Goal: Information Seeking & Learning: Stay updated

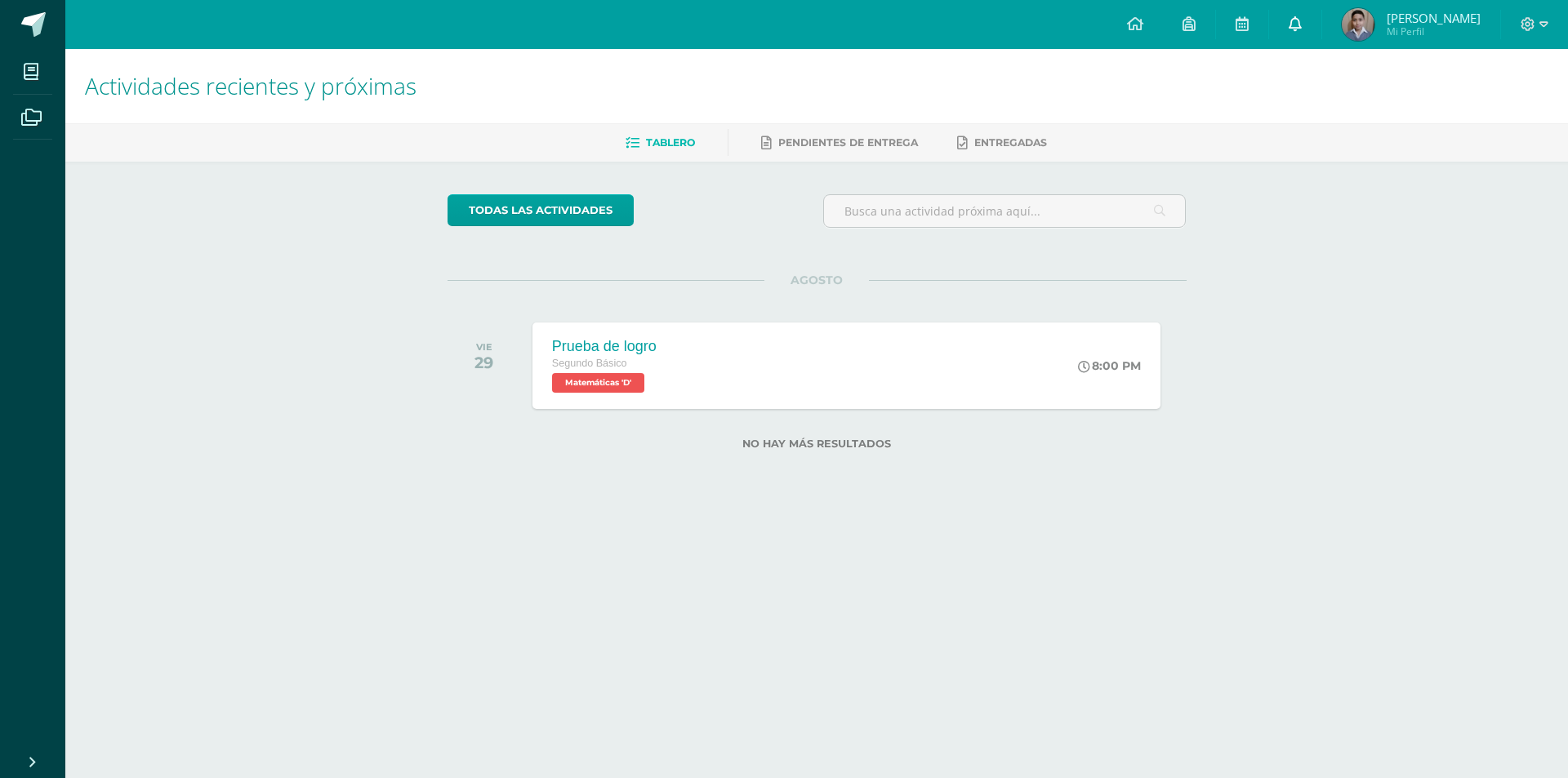
click at [1308, 23] on link at bounding box center [1295, 25] width 53 height 49
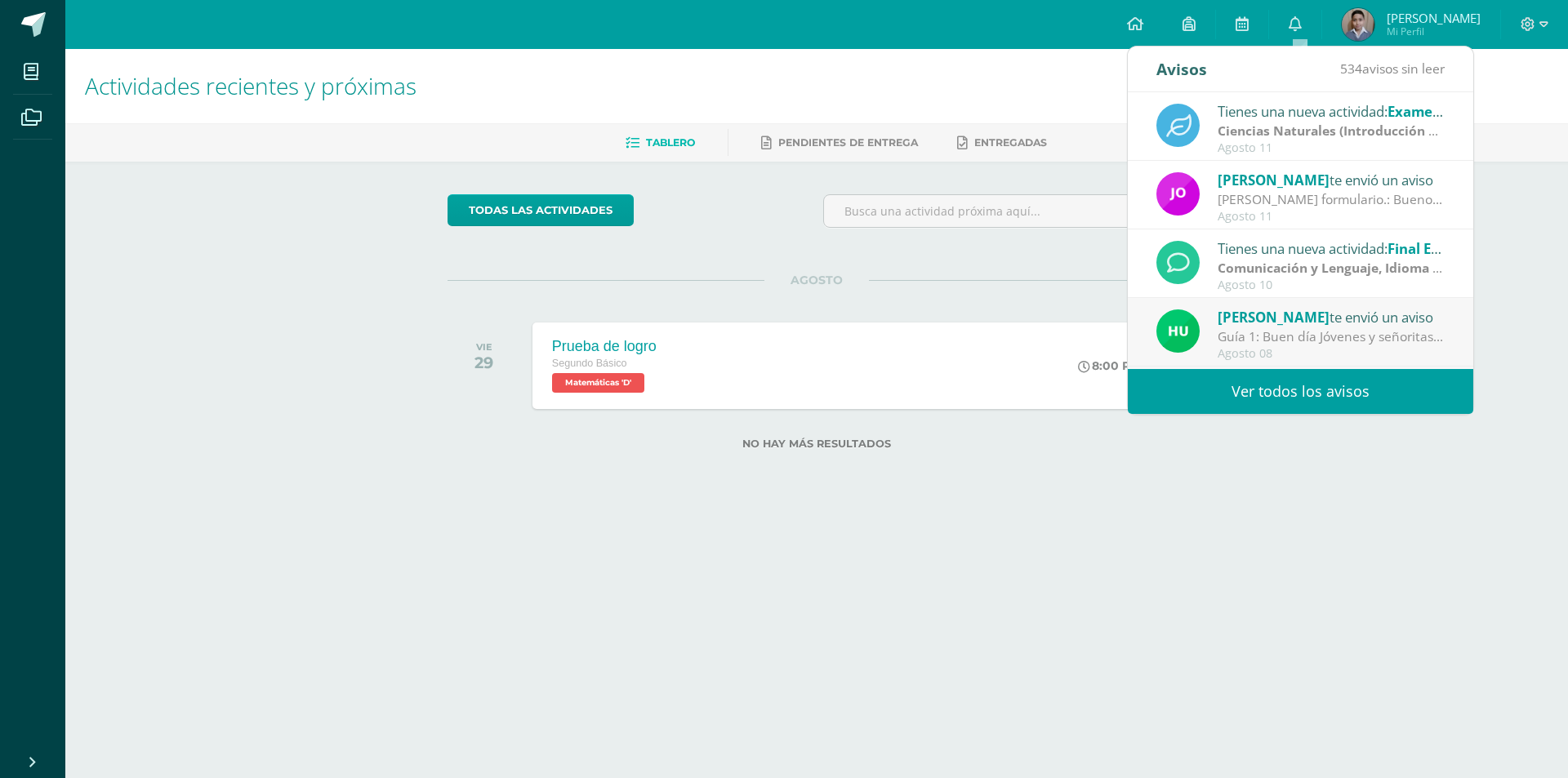
click at [1334, 378] on link "Ver todos los avisos" at bounding box center [1300, 391] width 346 height 45
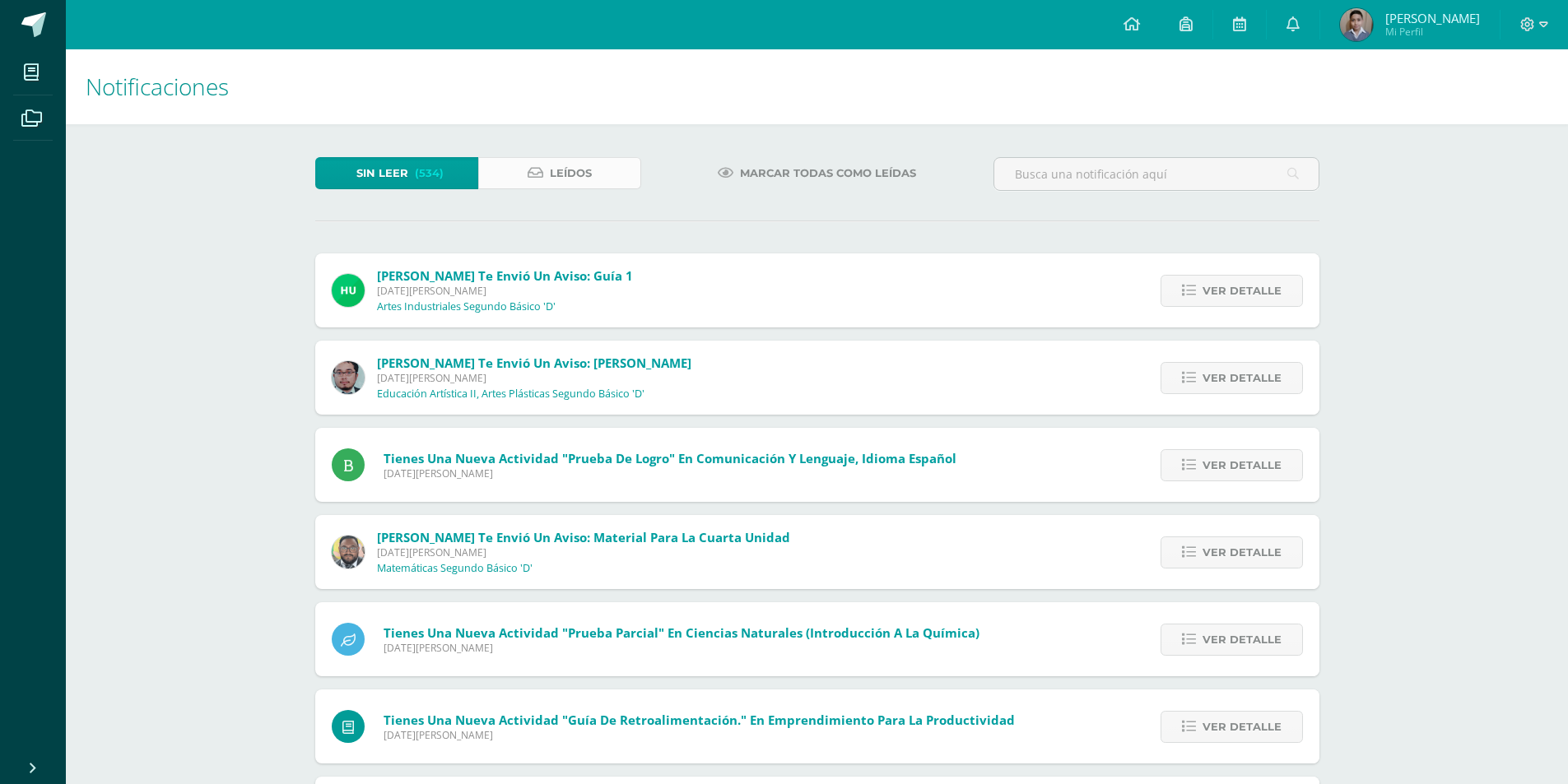
click at [563, 176] on span "Leídos" at bounding box center [570, 174] width 42 height 31
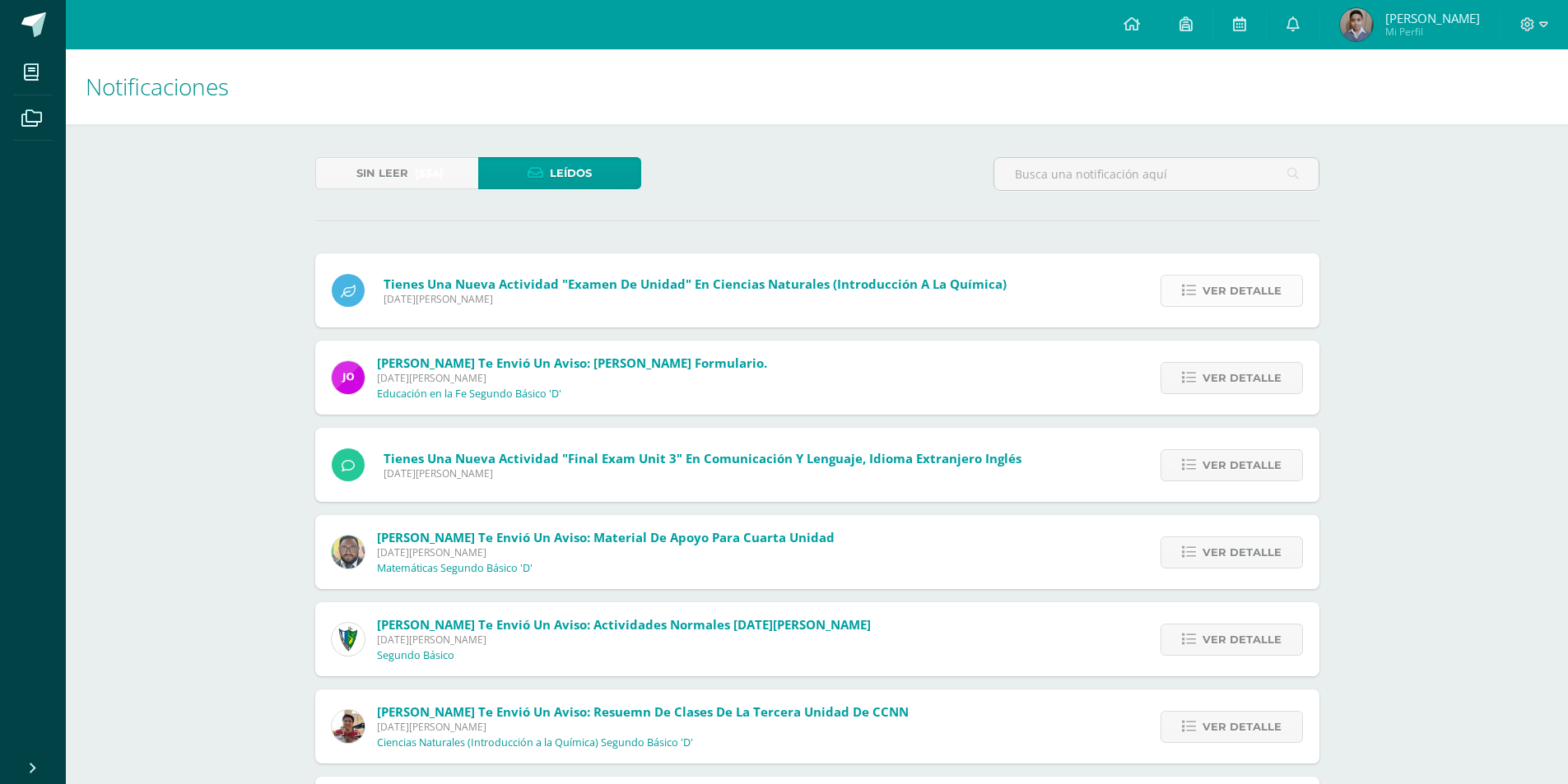
drag, startPoint x: 1204, startPoint y: 305, endPoint x: 1231, endPoint y: 303, distance: 27.1
click at [1207, 305] on span "Ver detalle" at bounding box center [1242, 291] width 79 height 31
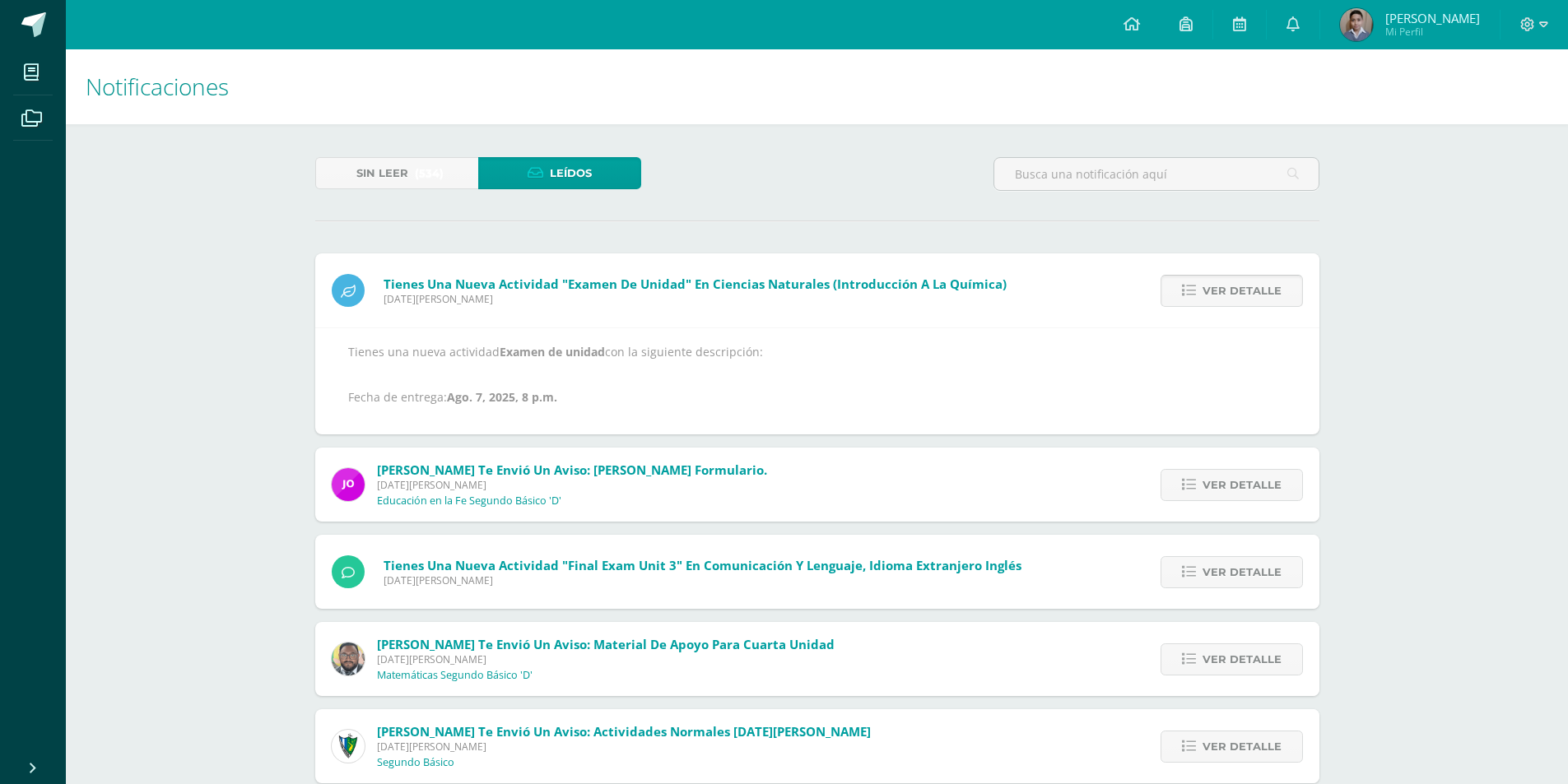
click at [1227, 300] on span "Ver detalle" at bounding box center [1242, 291] width 79 height 31
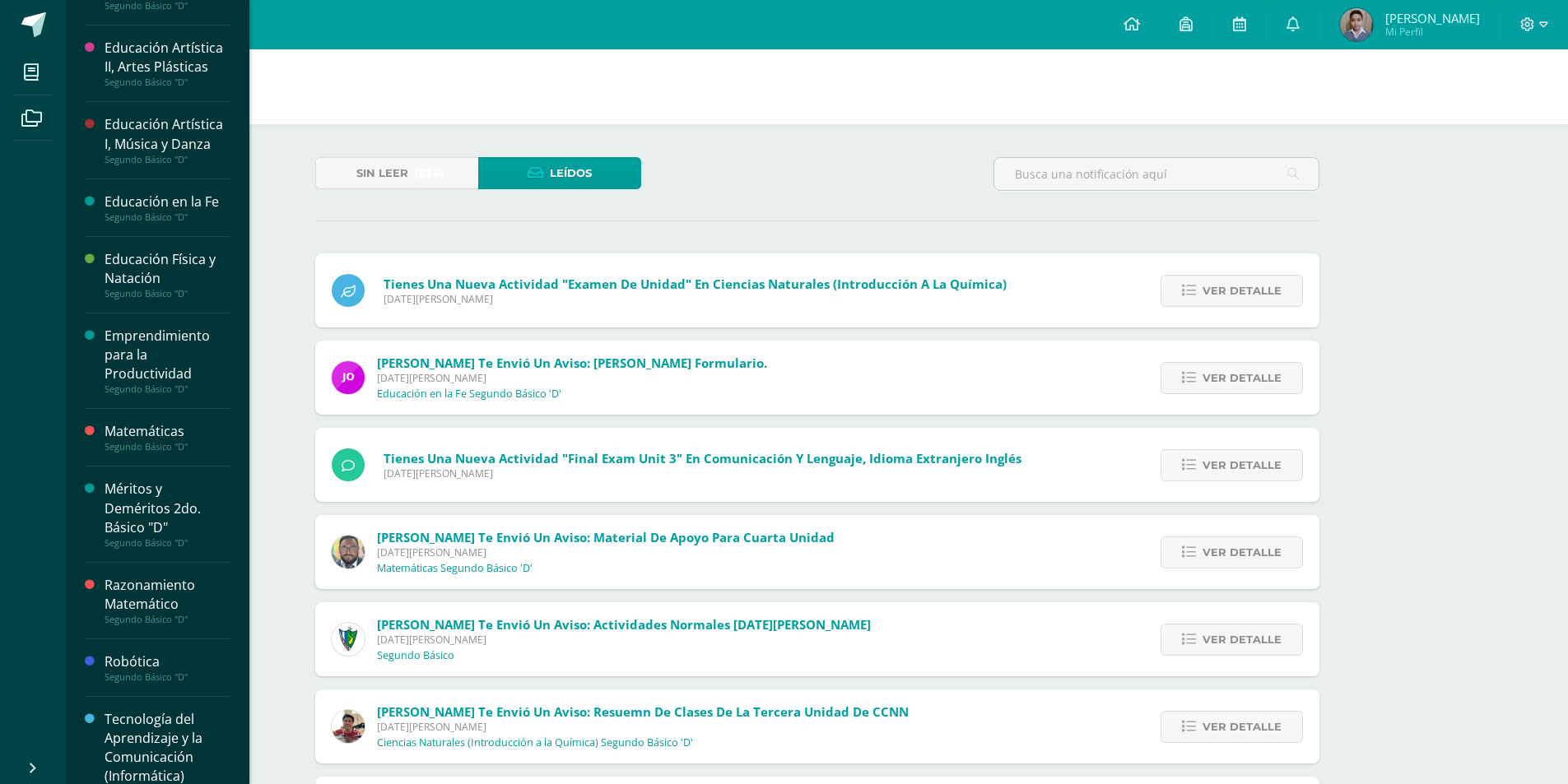
scroll to position [652, 0]
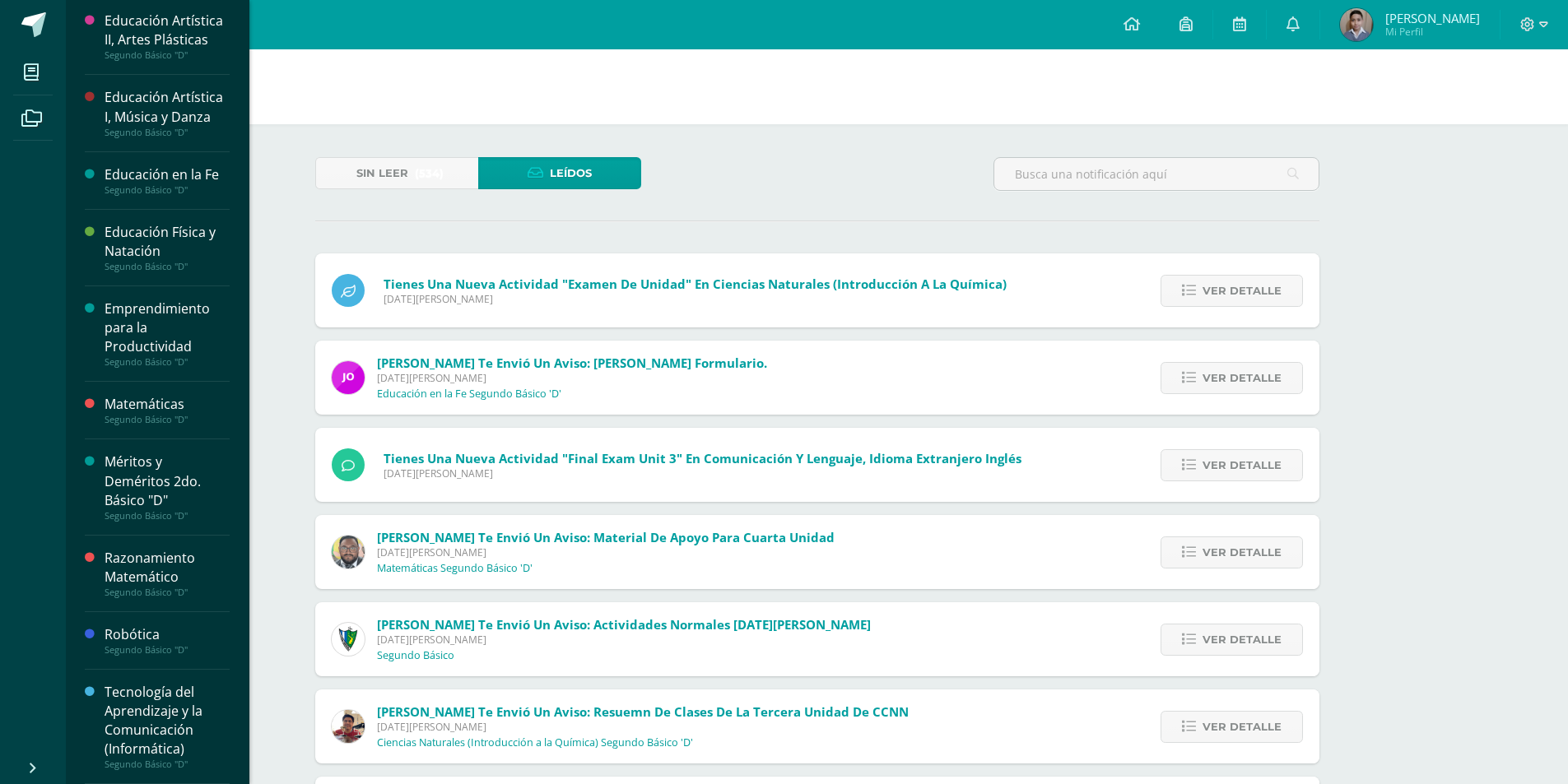
click at [157, 699] on div "Tecnología del Aprendizaje y la Comunicación (Informática)" at bounding box center [167, 721] width 125 height 75
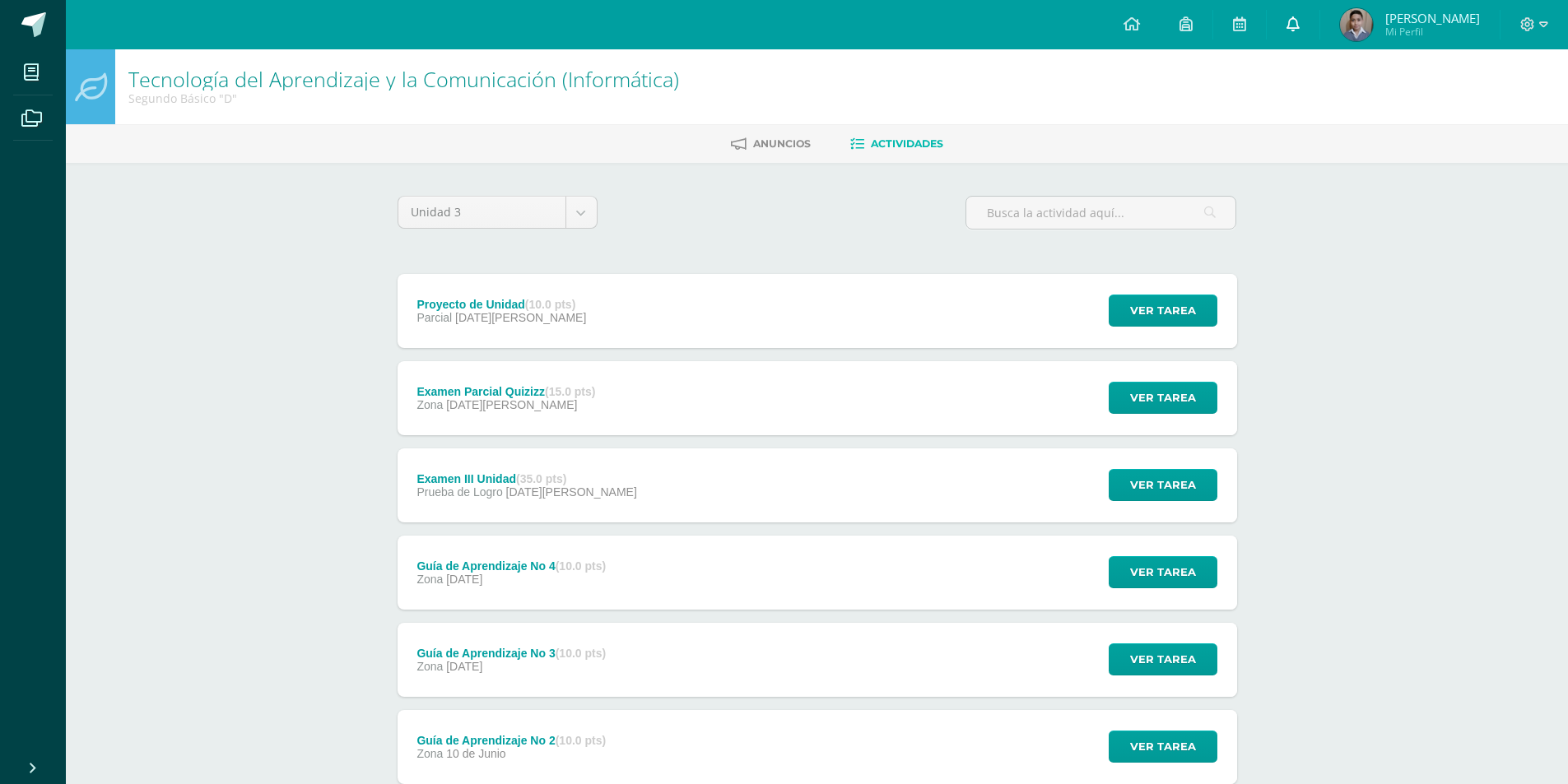
click at [1282, 34] on link at bounding box center [1293, 25] width 53 height 50
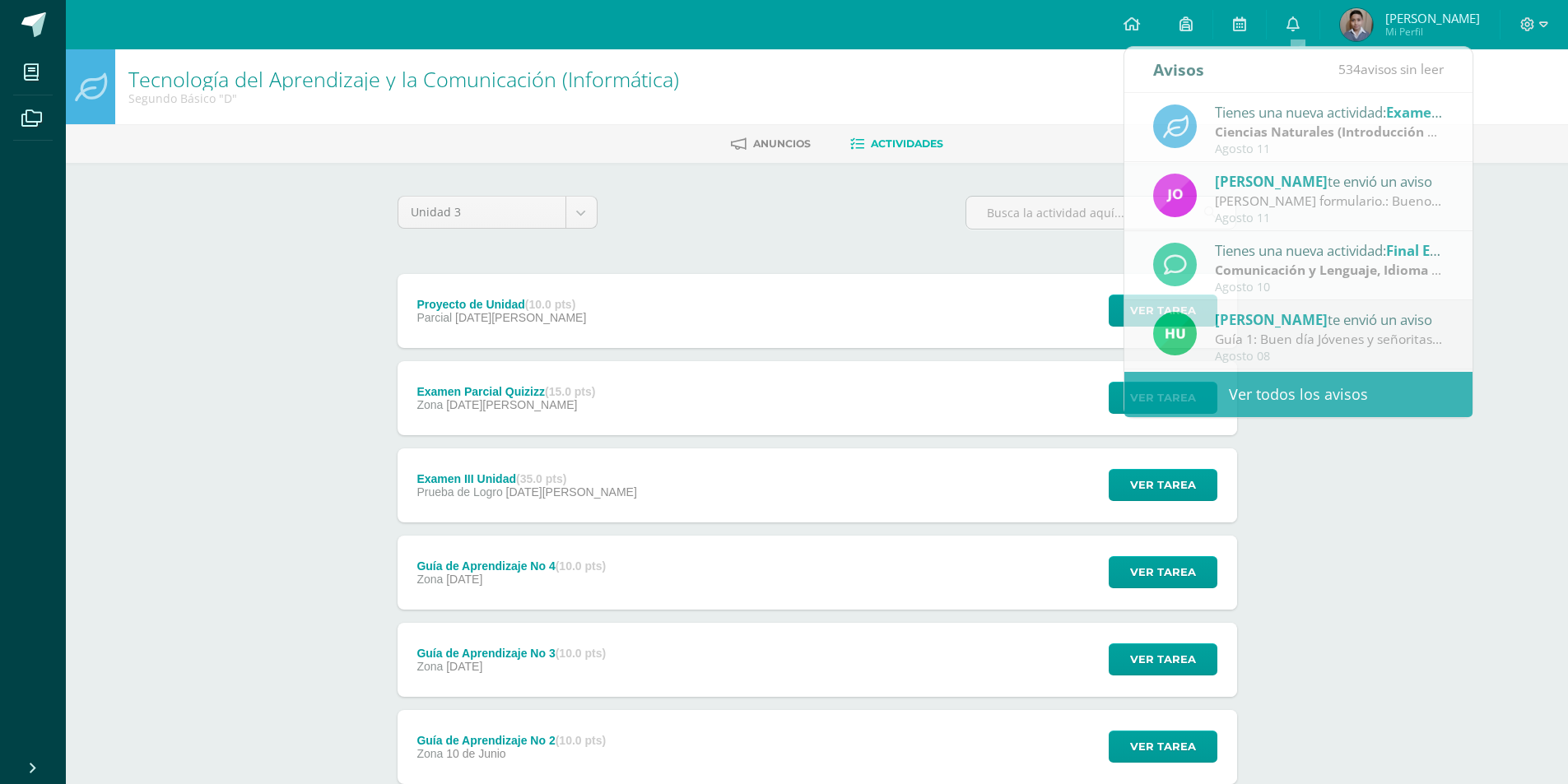
click at [835, 201] on div "Unidad 3 Unidad 1 Unidad 2 Unidad 3 Unidad 4" at bounding box center [818, 219] width 853 height 47
